Goal: Task Accomplishment & Management: Manage account settings

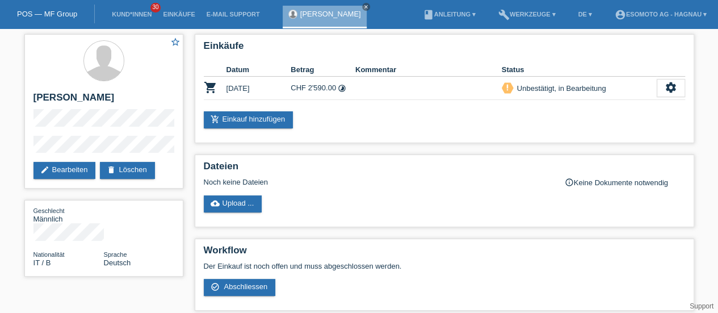
click at [54, 11] on link "POS — MF Group" at bounding box center [47, 14] width 60 height 9
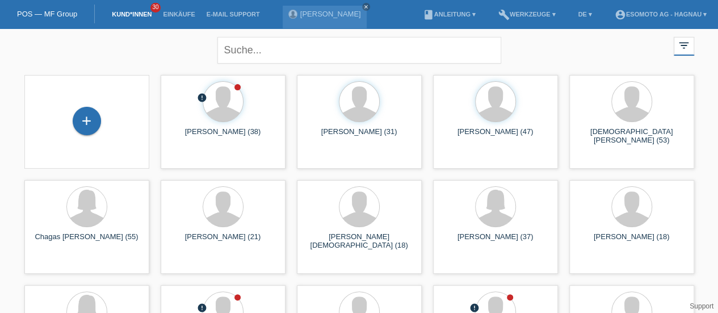
click at [663, 7] on li "account_circle Esomoto AG - Hagnau ▾" at bounding box center [660, 14] width 103 height 29
click at [656, 13] on link "account_circle Esomoto AG - Hagnau ▾" at bounding box center [660, 14] width 103 height 7
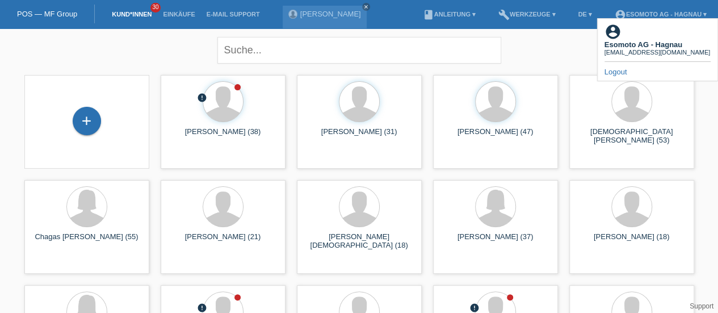
click at [620, 68] on link "Logout" at bounding box center [615, 72] width 23 height 9
